Goal: Communication & Community: Answer question/provide support

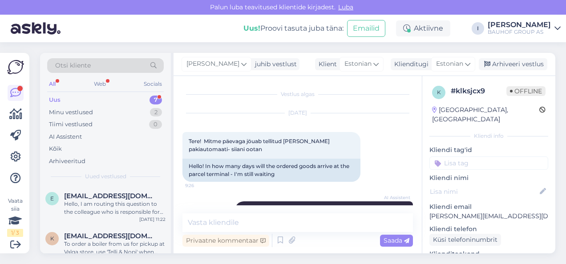
scroll to position [264, 0]
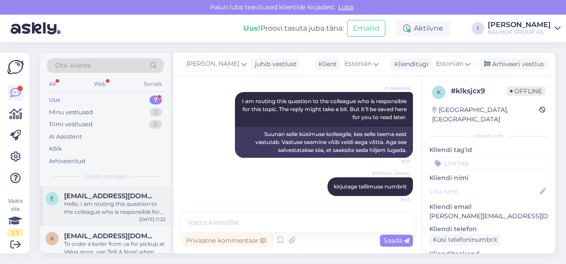
click at [108, 196] on span "ermo.narva@mail.ee" at bounding box center [110, 196] width 92 height 8
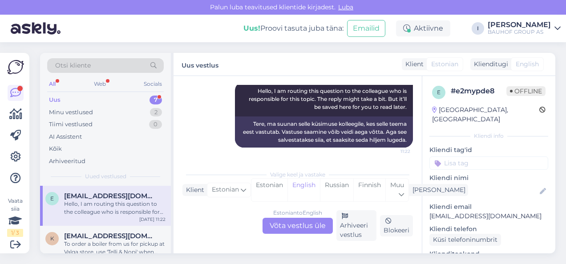
scroll to position [107, 0]
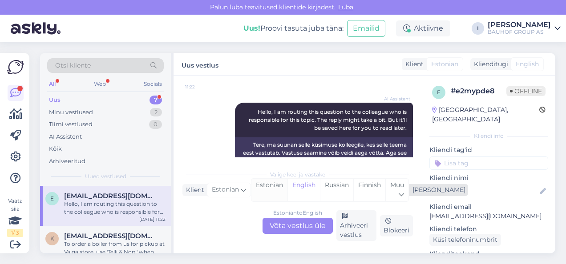
click at [277, 193] on div "Estonian" at bounding box center [269, 190] width 36 height 23
click at [277, 229] on div "Estonian to Estonian Võta vestlus üle" at bounding box center [297, 226] width 70 height 16
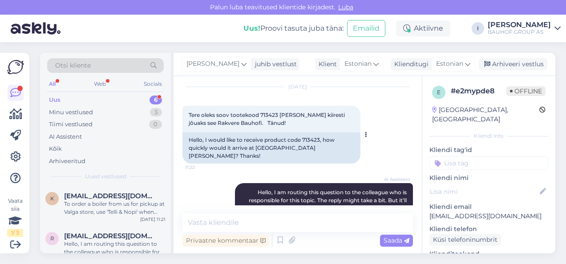
scroll to position [0, 0]
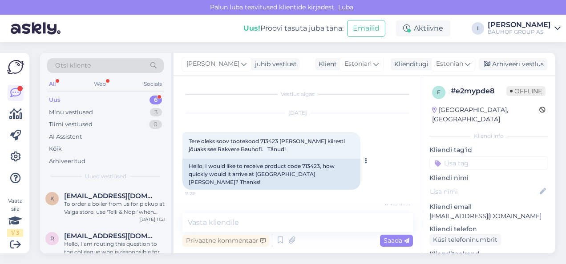
click at [273, 143] on span "Tere oleks soov tootekood 713423 saada, kui kiiresti jõuaks see Rakvere Bauhofi…" at bounding box center [267, 145] width 157 height 15
copy span "713423"
click at [294, 222] on textarea at bounding box center [297, 222] width 230 height 19
type textarea "nädala jooksul"
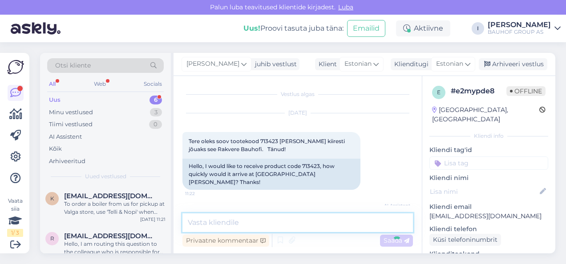
scroll to position [109, 0]
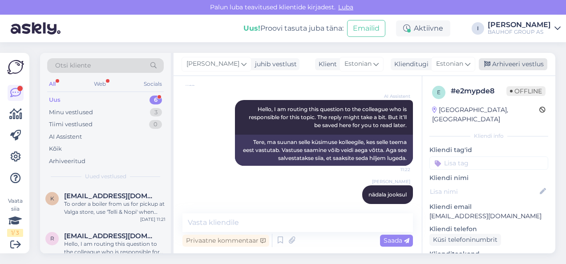
click at [524, 61] on div "Arhiveeri vestlus" at bounding box center [512, 64] width 68 height 12
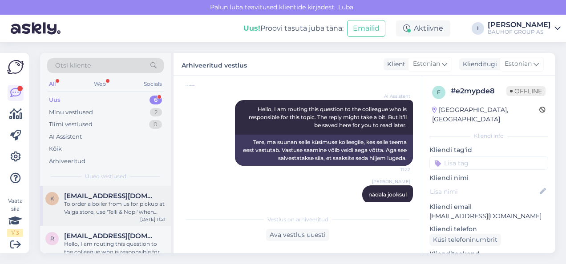
click at [124, 200] on div "To order a boiler from us for pickup at Valga store, use 'Telli & Nopi' when or…" at bounding box center [114, 208] width 101 height 16
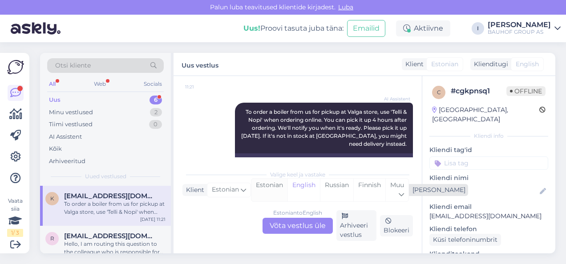
click at [257, 189] on div "Estonian" at bounding box center [269, 190] width 36 height 23
click at [279, 225] on div "Estonian to Estonian Võta vestlus üle" at bounding box center [297, 226] width 70 height 16
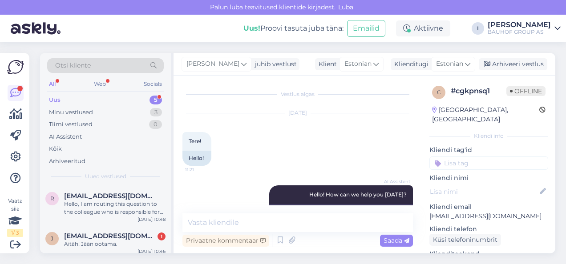
scroll to position [133, 0]
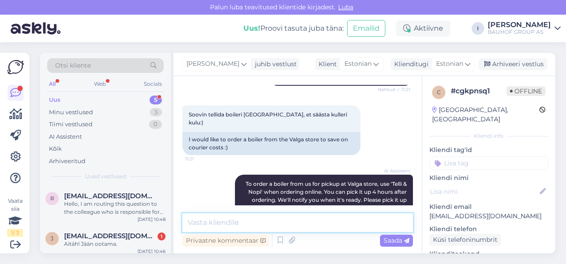
click at [229, 222] on textarea at bounding box center [297, 222] width 230 height 19
type textarea "tellida saab ainult kulleriga, kui kohapeal ei ole"
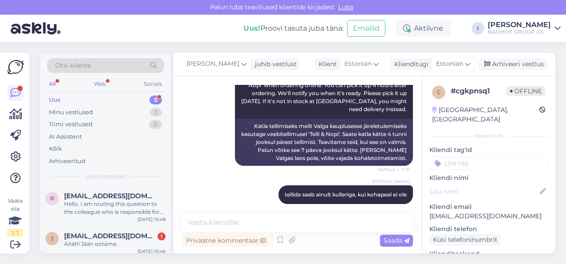
click at [525, 56] on div "Irena juhib vestlust Klient Estonian Klienditugi Estonian Arhiveeri vestlus" at bounding box center [363, 64] width 381 height 23
click at [525, 57] on div "Irena juhib vestlust Klient Estonian Klienditugi Estonian Arhiveeri vestlus" at bounding box center [363, 64] width 381 height 23
click at [522, 63] on div "Arhiveeri vestlus" at bounding box center [512, 64] width 68 height 12
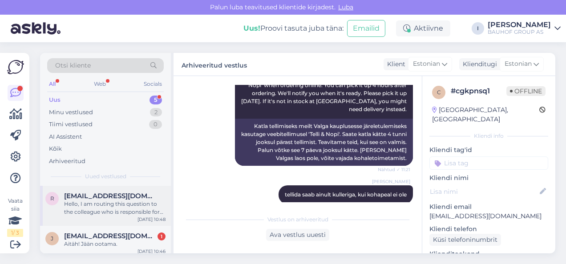
click at [119, 201] on div "Hello, I am routing this question to the colleague who is responsible for this …" at bounding box center [114, 208] width 101 height 16
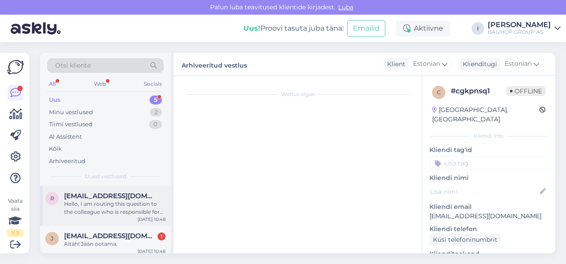
scroll to position [107, 0]
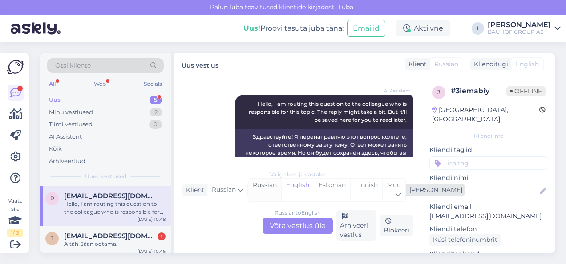
click at [264, 189] on div "Russian" at bounding box center [264, 190] width 33 height 23
click at [333, 186] on div "Estonian" at bounding box center [331, 190] width 36 height 23
click at [291, 223] on div "Russian to Estonian Võta vestlus üle" at bounding box center [297, 226] width 70 height 16
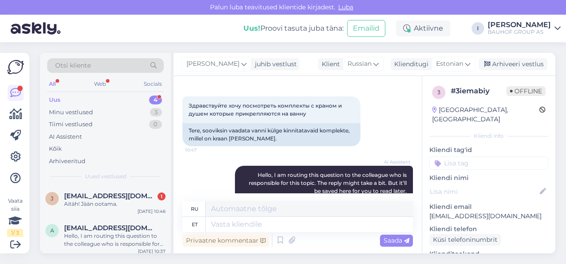
scroll to position [0, 0]
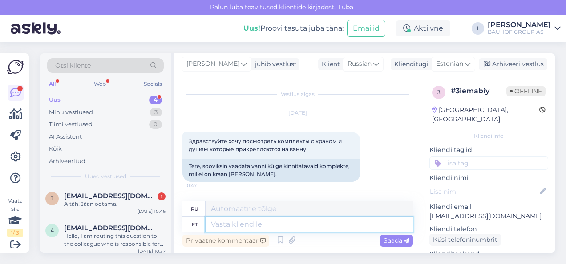
click at [243, 228] on textarea at bounding box center [308, 224] width 207 height 15
type textarea "kõik me"
type textarea "все"
type textarea "kõik meie va"
type textarea "все мы"
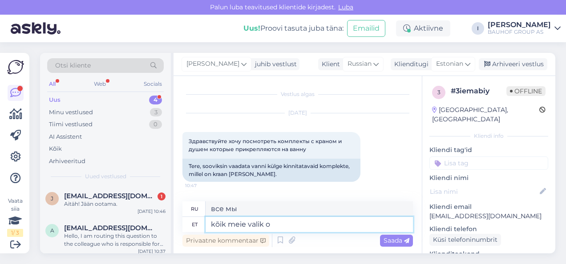
type textarea "kõik meie valik on"
type textarea "все наш выбор"
type textarea "kõik meie valik on ve"
type textarea "все это наш выбор"
type textarea "kõik meie valik on veebilehel ol"
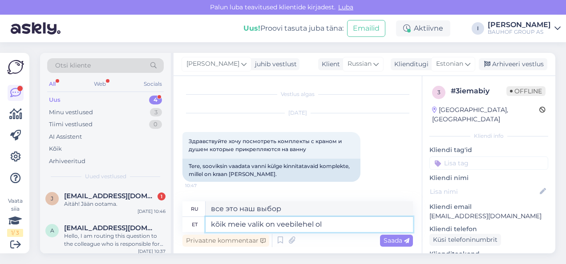
type textarea "весь наш выбор на сайте"
type textarea "kõik meie valik on veebilehel olemas"
type textarea "весь наш выбор доступен на сайте"
type textarea "kõik meie valik on veebilehel olemas või sa"
type textarea "весь наш выбор доступен на сайте или"
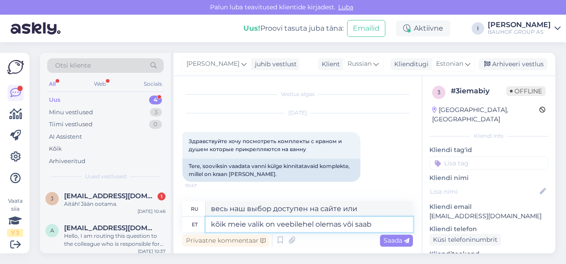
type textarea "kõik meie valik on veebilehel olemas või saab"
type textarea "весь наш выбор доступен на сайте или может быть"
type textarea "kõik meie valik on veebilehel olemas või saab vaadata ka"
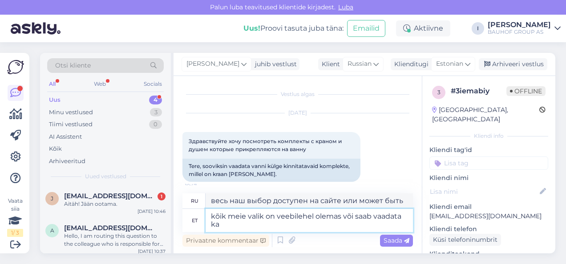
type textarea "Весь наш выбор доступен на сайте или его можно просмотреть."
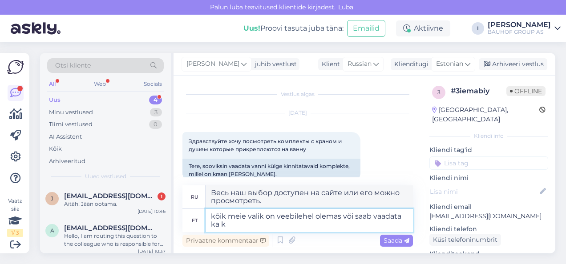
type textarea "kõik meie valik on veebilehel olemas või saab vaadata ka ko"
type textarea "Весь наш выбор доступен на сайте или вы также можете посмотреть"
type textarea "kõik meie valik on veebilehel olemas või saab vaadata ka kohapeal ka"
type textarea "Весь наш ассортимент доступен на сайте или его можно просмотреть на месте."
type textarea "kõik meie valik on veebilehel olemas või saab vaadata ka kohapeal kaupluses"
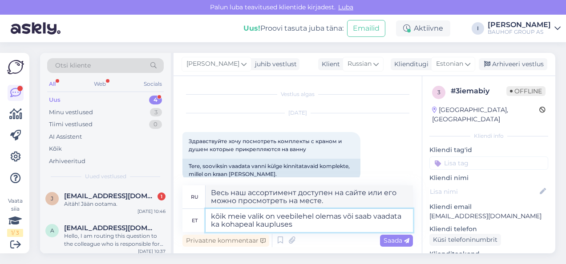
type textarea "Весь наш ассортимент представлен на нашем сайте или его можно посмотреть в мага…"
type textarea "kõik meie valik on veebilehel olemas või saab vaadata ka kohapeal kaupluses"
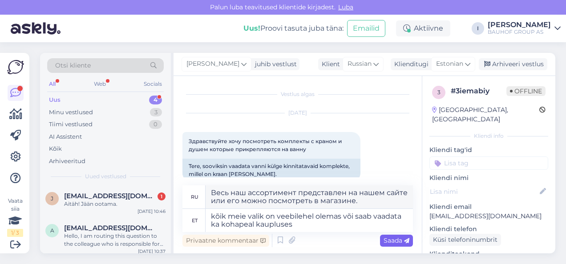
click at [395, 241] on span "Saada" at bounding box center [396, 241] width 26 height 8
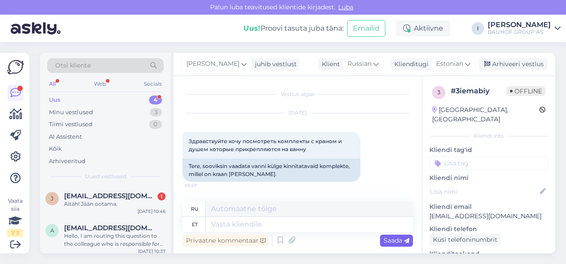
scroll to position [160, 0]
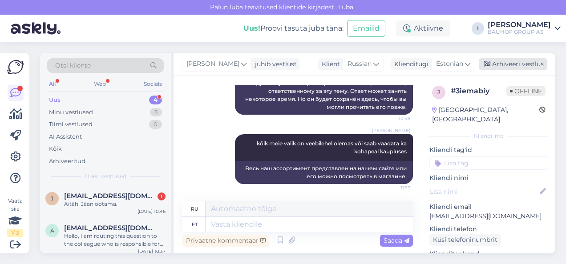
click at [541, 59] on div "Arhiveeri vestlus" at bounding box center [512, 64] width 68 height 12
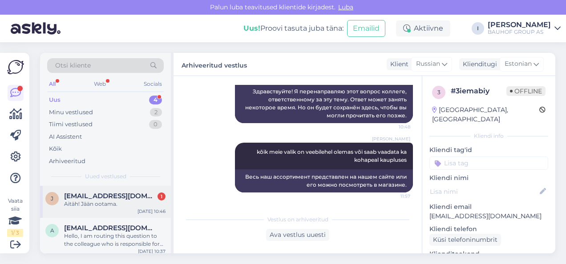
click at [88, 204] on div "Aitäh! Jään ootama." at bounding box center [114, 204] width 101 height 8
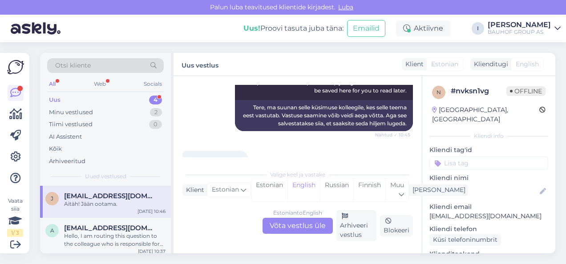
scroll to position [197, 0]
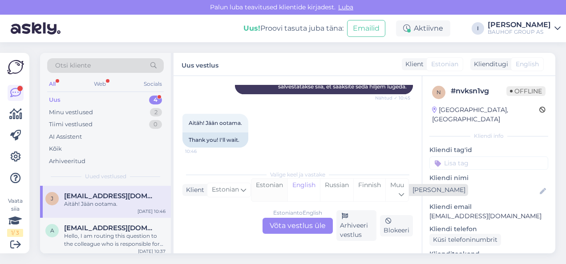
click at [258, 191] on div "Estonian" at bounding box center [269, 190] width 36 height 23
click at [285, 227] on div "Estonian to Estonian Võta vestlus üle" at bounding box center [297, 226] width 70 height 16
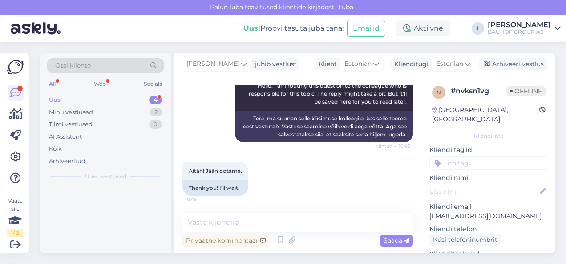
scroll to position [0, 0]
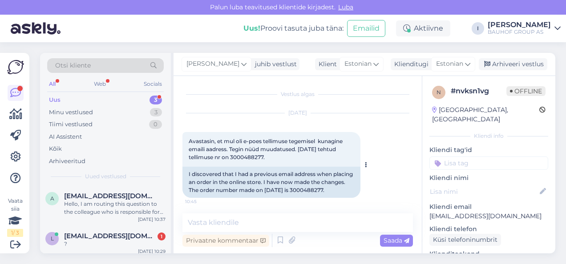
click at [254, 157] on span "Avastasin, et mul oli e-poes tellimuse tegemisel kunagine emaili aadress. Tegin…" at bounding box center [266, 149] width 155 height 23
copy div "3000488277. 10:45"
click at [266, 228] on textarea at bounding box center [297, 222] width 230 height 19
type textarea "tellimus on valmis"
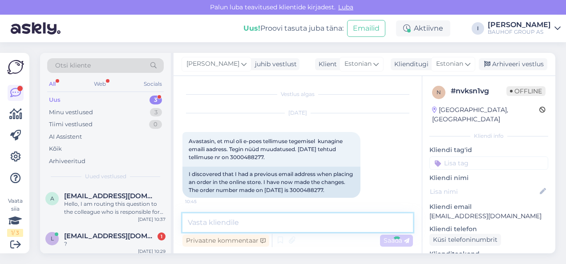
scroll to position [187, 0]
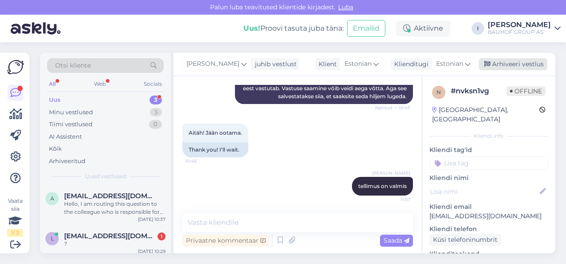
click at [507, 59] on div "Arhiveeri vestlus" at bounding box center [512, 64] width 68 height 12
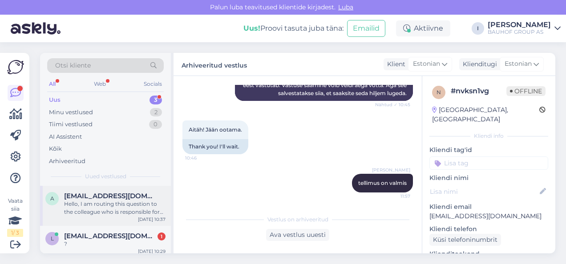
click at [130, 196] on div "ants@villo.ee" at bounding box center [114, 196] width 101 height 8
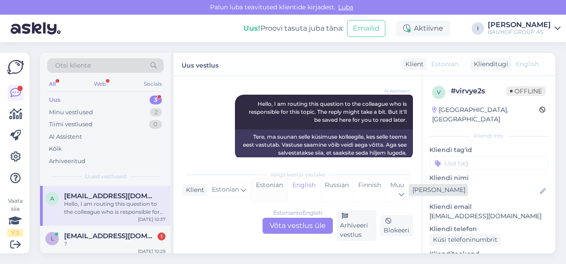
click at [265, 189] on div "Estonian" at bounding box center [269, 190] width 36 height 23
click at [274, 227] on div "Estonian to Estonian Võta vestlus üle" at bounding box center [297, 226] width 70 height 16
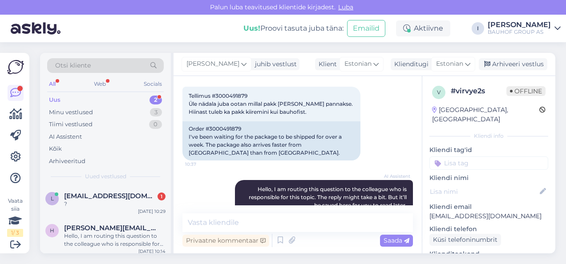
scroll to position [0, 0]
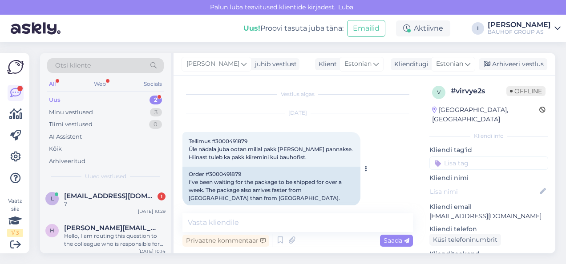
click at [239, 142] on span "Tellimus #3000491879 Üle nädala juba ootan millal pakk teele pannakse. Hiinast …" at bounding box center [271, 149] width 165 height 23
copy span "3000491879"
click at [258, 217] on textarea at bounding box center [297, 222] width 230 height 19
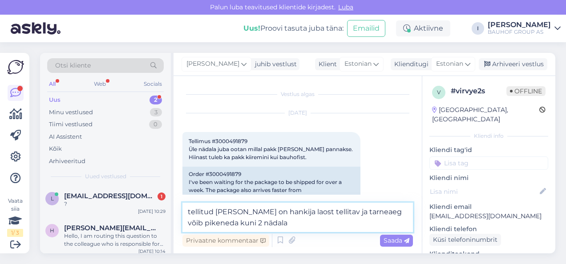
type textarea "tellitud kaup on hankija laost tellitav ja tarneaeg võib pikeneda kuni 2 nädalat"
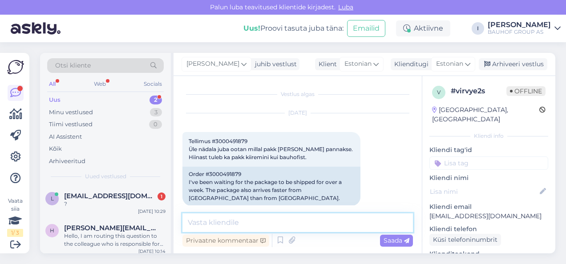
scroll to position [141, 0]
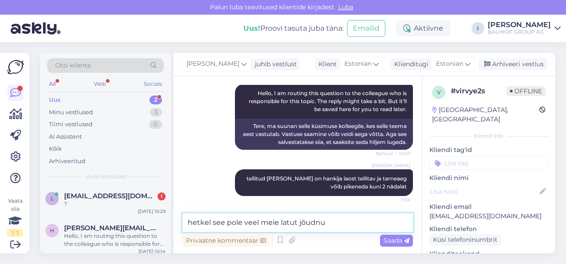
type textarea "hetkel see pole veel meie latut jõudnud"
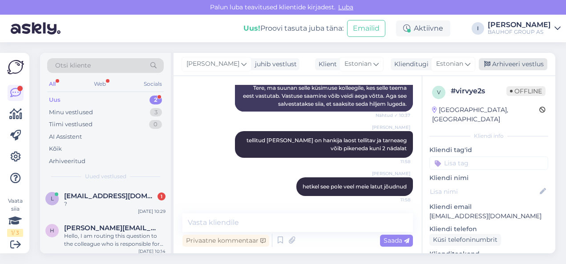
click at [523, 66] on div "Arhiveeri vestlus" at bounding box center [512, 64] width 68 height 12
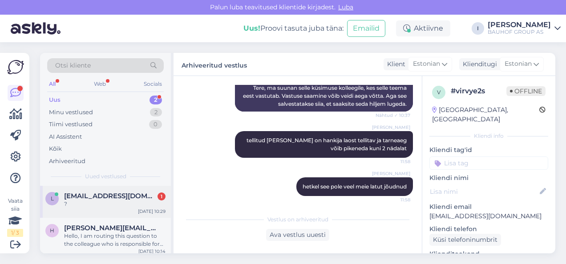
click at [105, 199] on span "liina@pulges.com" at bounding box center [110, 196] width 92 height 8
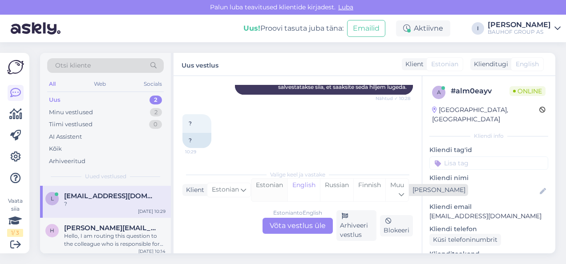
click at [261, 193] on div "Estonian" at bounding box center [269, 190] width 36 height 23
click at [276, 227] on div "Estonian to Estonian Võta vestlus üle" at bounding box center [297, 226] width 70 height 16
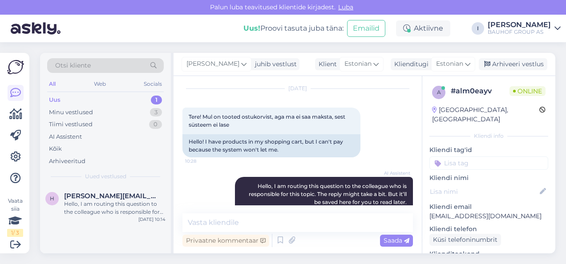
scroll to position [0, 0]
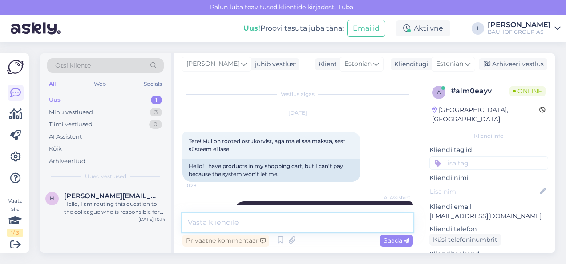
click at [272, 216] on textarea at bounding box center [297, 222] width 230 height 19
type textarea "proovige uuendada või teise browseriga sisse logida"
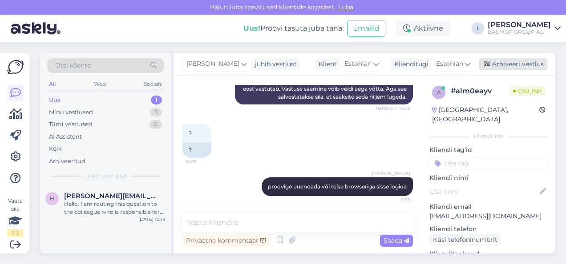
click at [507, 59] on div "Arhiveeri vestlus" at bounding box center [512, 64] width 68 height 12
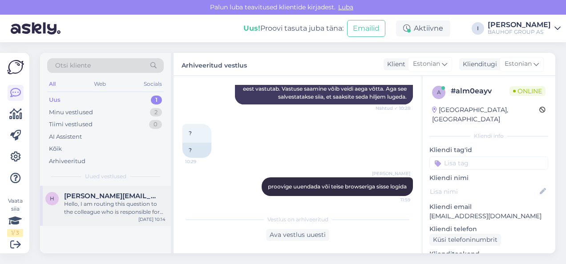
click at [118, 201] on div "Hello, I am routing this question to the colleague who is responsible for this …" at bounding box center [114, 208] width 101 height 16
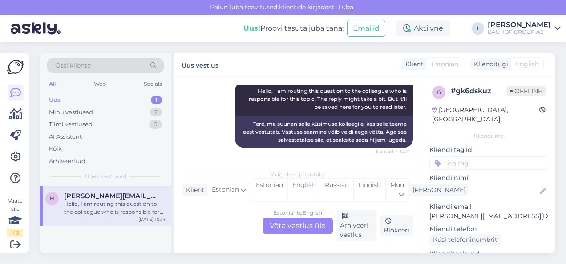
scroll to position [107, 0]
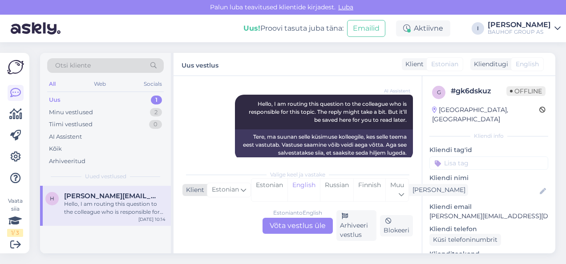
click at [249, 185] on div "Estonian" at bounding box center [229, 190] width 44 height 14
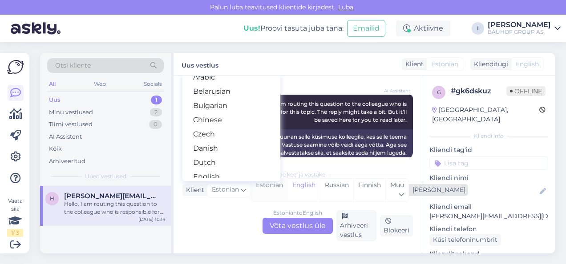
click at [263, 188] on div "Estonian" at bounding box center [269, 190] width 36 height 23
click at [284, 219] on div "Estonian to Estonian Võta vestlus üle" at bounding box center [297, 226] width 70 height 16
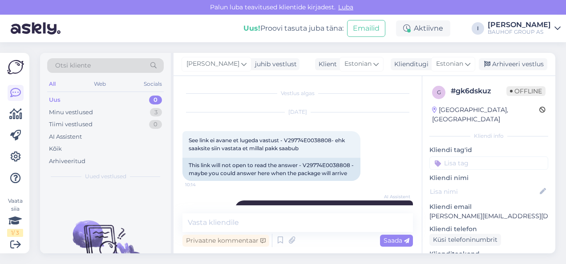
scroll to position [0, 0]
click at [301, 142] on span "See link ei avane et lugeda vastust - V29774E0038808- ehk saaksite siin vastata…" at bounding box center [267, 145] width 157 height 15
copy span "V29774E0038808"
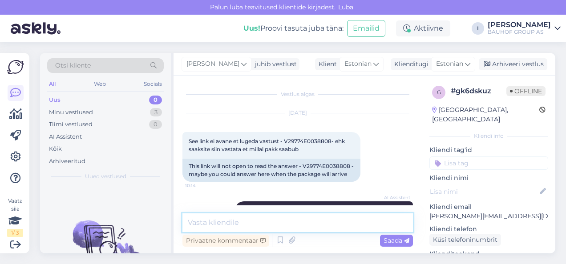
click at [296, 225] on textarea at bounding box center [297, 222] width 230 height 19
type textarea "kullerila saab üle antud täna"
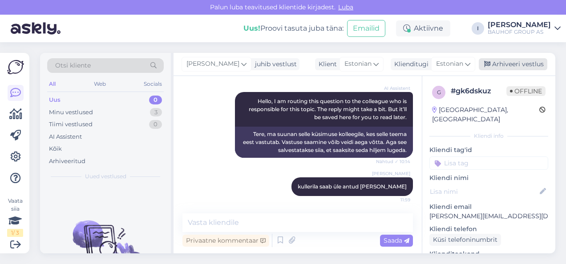
click at [516, 58] on div "Arhiveeri vestlus" at bounding box center [512, 64] width 68 height 12
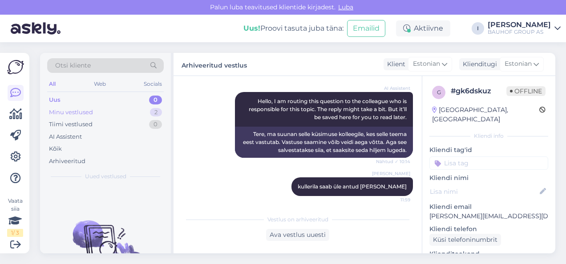
click at [107, 108] on div "Minu vestlused 2" at bounding box center [105, 112] width 116 height 12
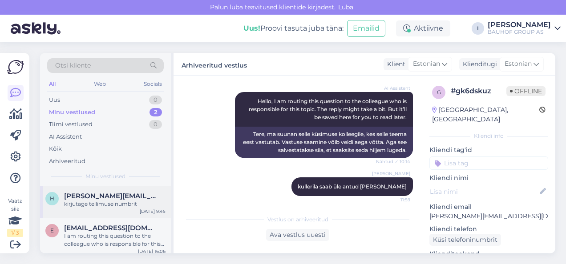
click at [95, 198] on span "helena.maripuu@mail.ee" at bounding box center [110, 196] width 92 height 8
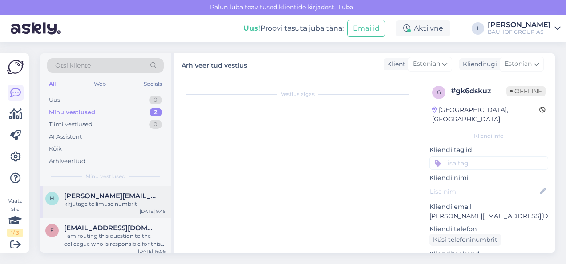
scroll to position [264, 0]
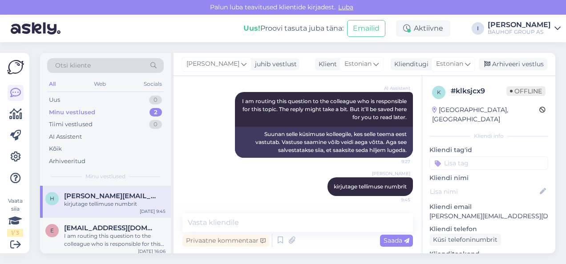
click at [515, 57] on div "Irena juhib vestlust Klient Estonian Klienditugi Estonian Arhiveeri vestlus" at bounding box center [363, 64] width 381 height 23
click at [514, 63] on div "Arhiveeri vestlus" at bounding box center [512, 64] width 68 height 12
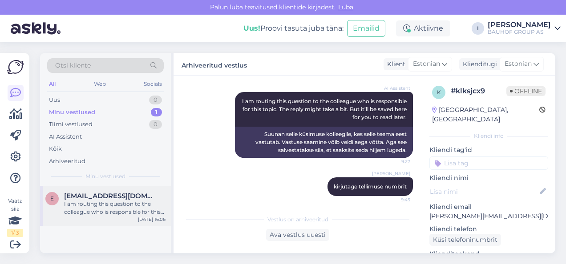
click at [96, 214] on div "I am routing this question to the colleague who is responsible for this topic. …" at bounding box center [114, 208] width 101 height 16
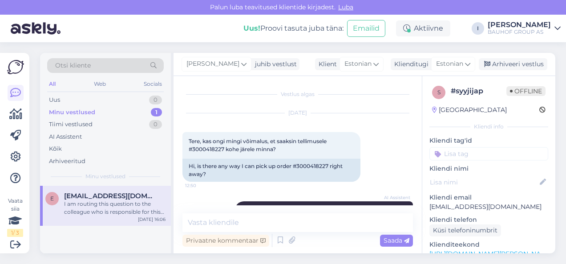
scroll to position [1146, 0]
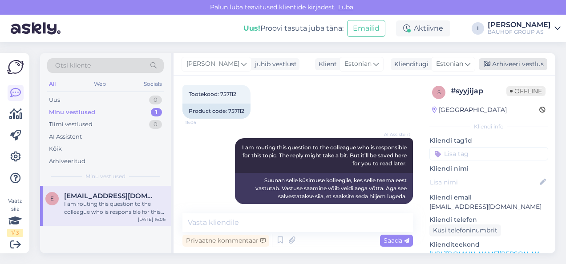
click at [524, 60] on div "Arhiveeri vestlus" at bounding box center [512, 64] width 68 height 12
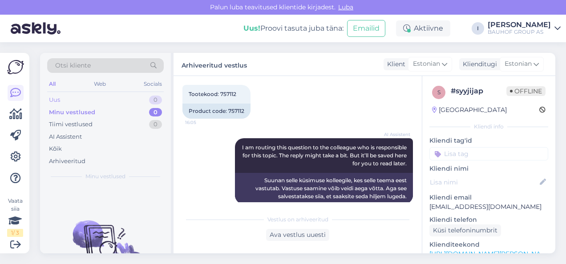
click at [92, 97] on div "Uus 0" at bounding box center [105, 100] width 116 height 12
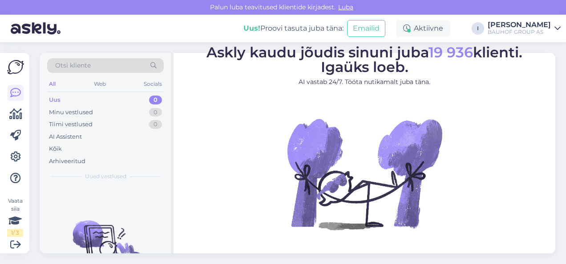
click at [515, 156] on figure "Askly kaudu jõudis sinuni juba 19 936 klienti. Igaüks loeb. AI vastab 24/7. Töö…" at bounding box center [363, 149] width 365 height 209
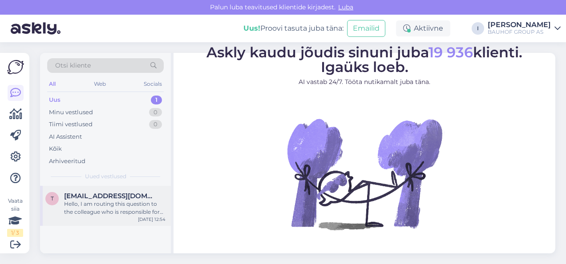
click at [89, 210] on div "Hello, I am routing this question to the colleague who is responsible for this …" at bounding box center [114, 208] width 101 height 16
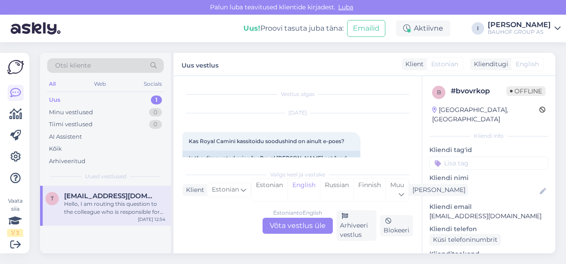
scroll to position [99, 0]
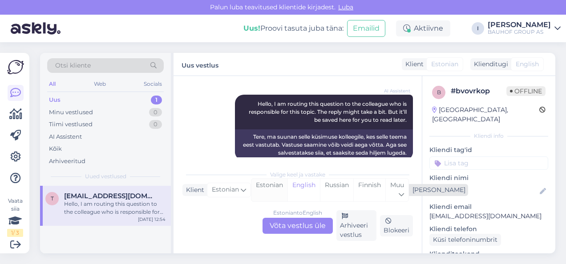
click at [267, 197] on div "Estonian" at bounding box center [269, 190] width 36 height 23
click at [275, 224] on div "Estonian to Estonian Võta vestlus üle" at bounding box center [297, 226] width 70 height 16
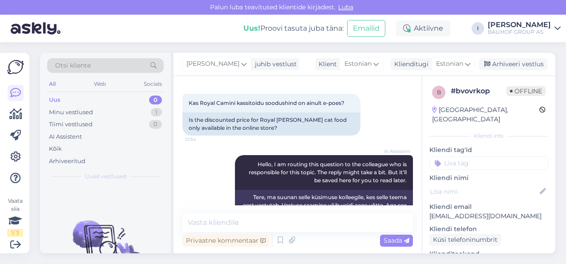
scroll to position [0, 0]
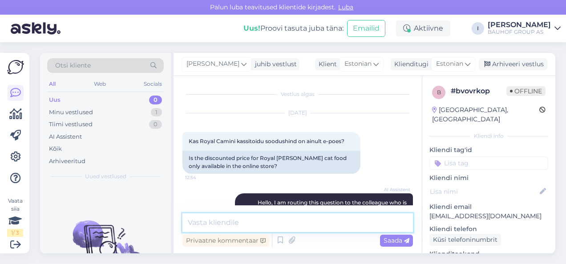
click at [221, 223] on textarea at bounding box center [297, 222] width 230 height 19
type textarea "kohapeal ka"
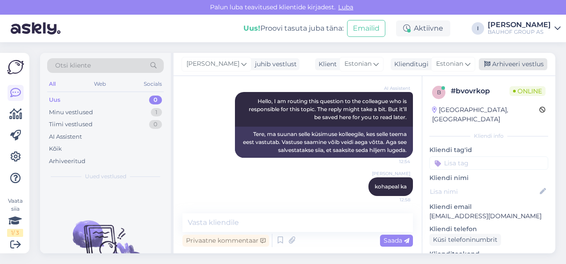
click at [535, 65] on div "Arhiveeri vestlus" at bounding box center [512, 64] width 68 height 12
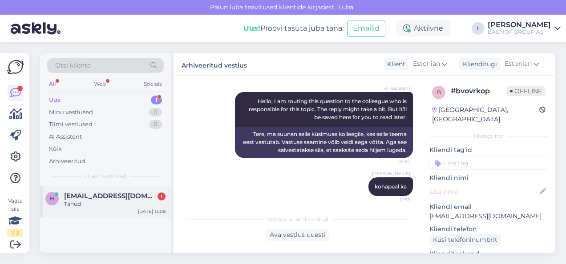
click at [79, 199] on span "[EMAIL_ADDRESS][DOMAIN_NAME]" at bounding box center [110, 196] width 92 height 8
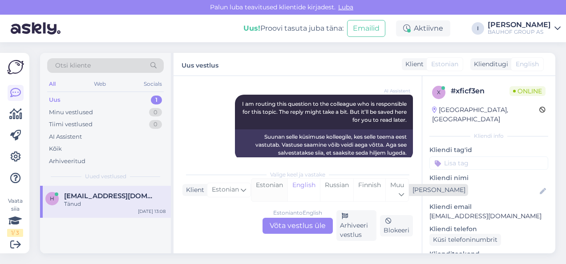
click at [272, 190] on div "Estonian" at bounding box center [269, 190] width 36 height 23
click at [278, 226] on div "Estonian to Estonian Võta vestlus üle" at bounding box center [297, 226] width 70 height 16
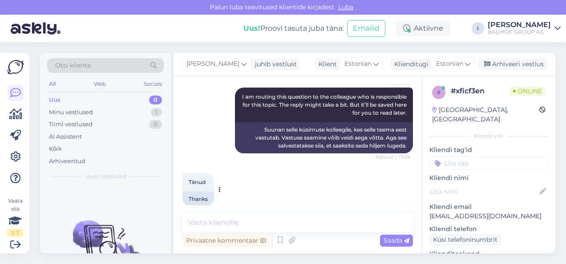
scroll to position [322, 0]
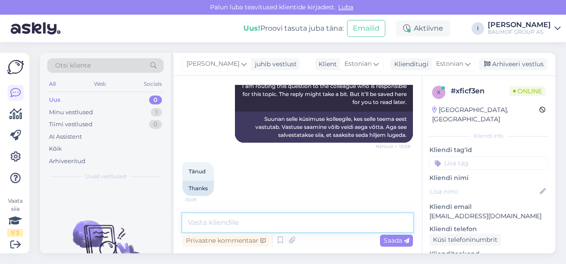
click at [216, 222] on textarea at bounding box center [297, 222] width 230 height 19
type textarea "palume proovida teise browseriga"
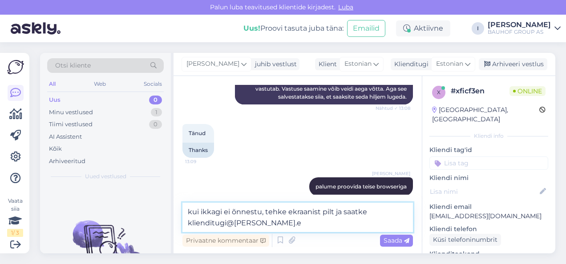
type textarea "kui ikkagi ei õnnestu, tehke ekraanist pilt ja saatke [EMAIL_ADDRESS][PERSON_NA…"
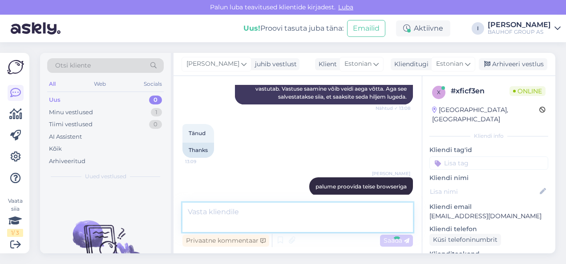
scroll to position [406, 0]
